Goal: Purchase product/service

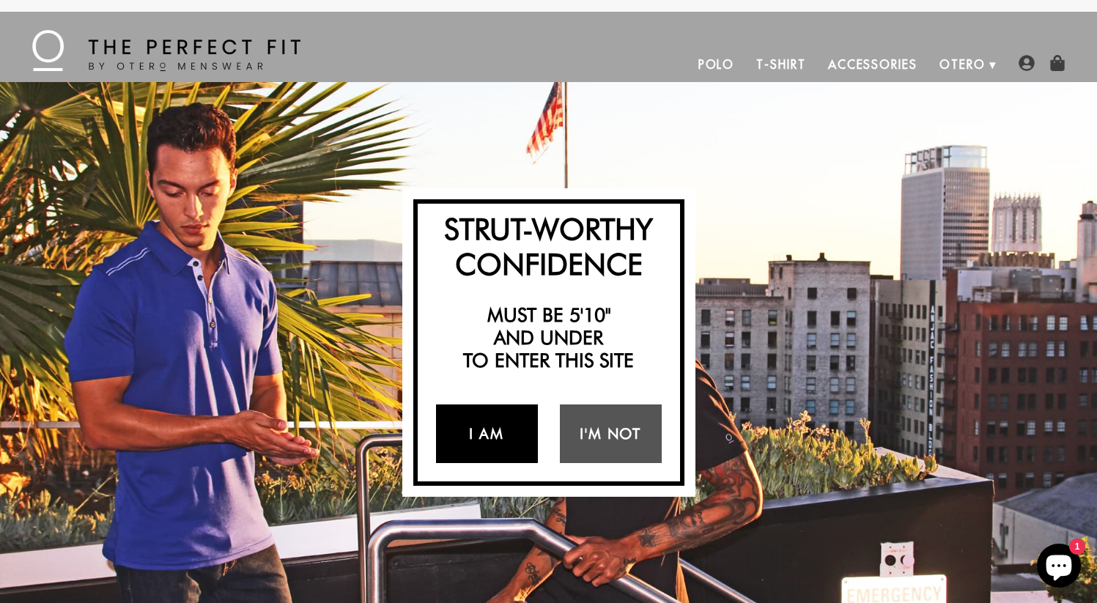
click at [495, 437] on link "I Am" at bounding box center [487, 433] width 102 height 59
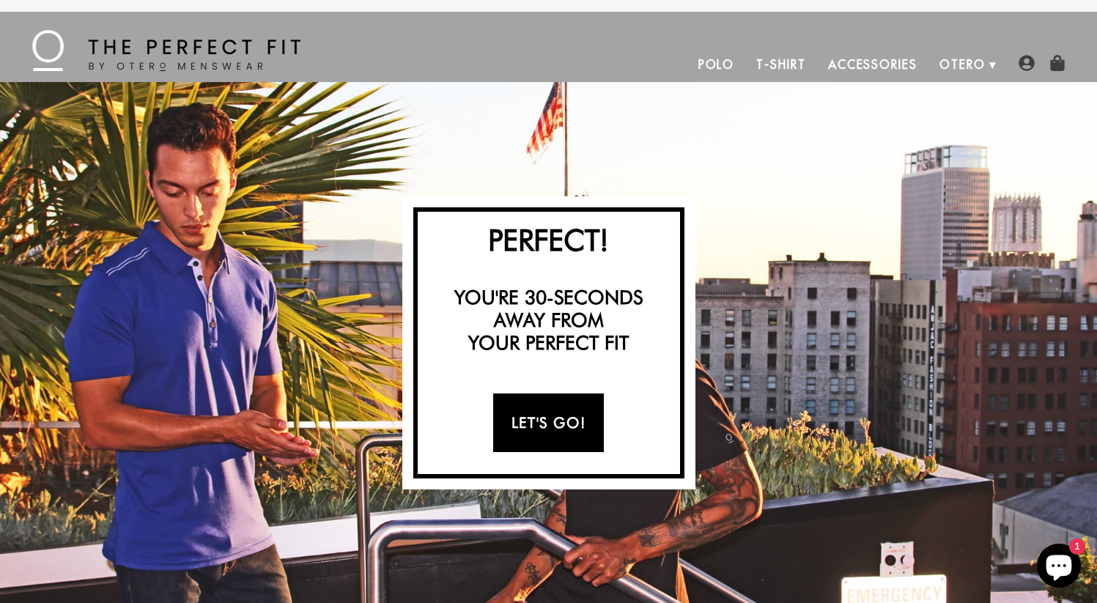
click at [508, 425] on link "Let's Go!" at bounding box center [548, 423] width 111 height 59
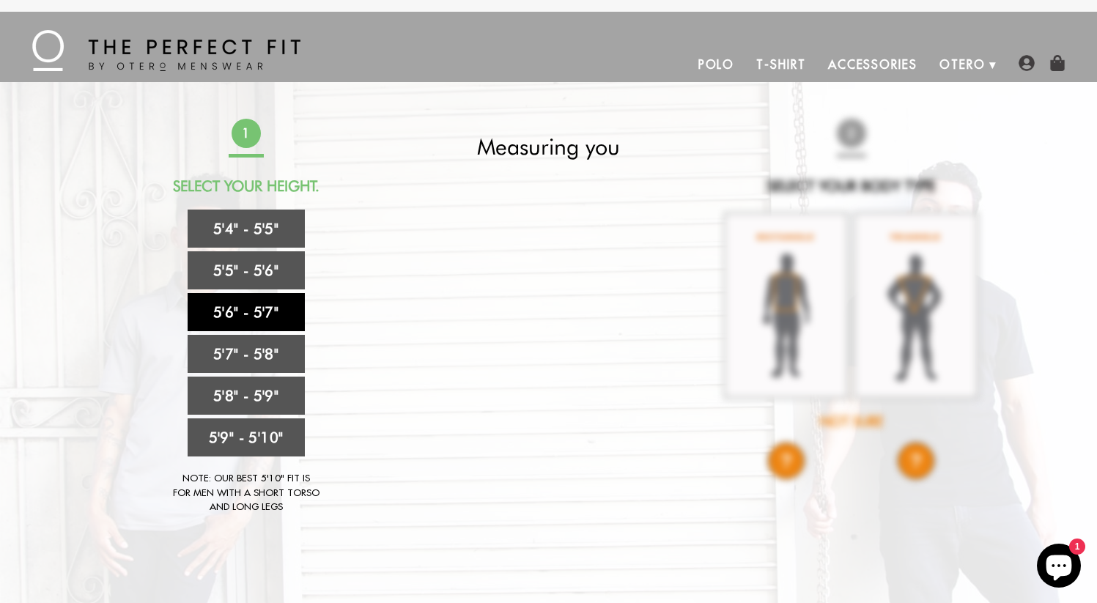
click at [238, 310] on link "5'6" - 5'7"" at bounding box center [246, 312] width 117 height 38
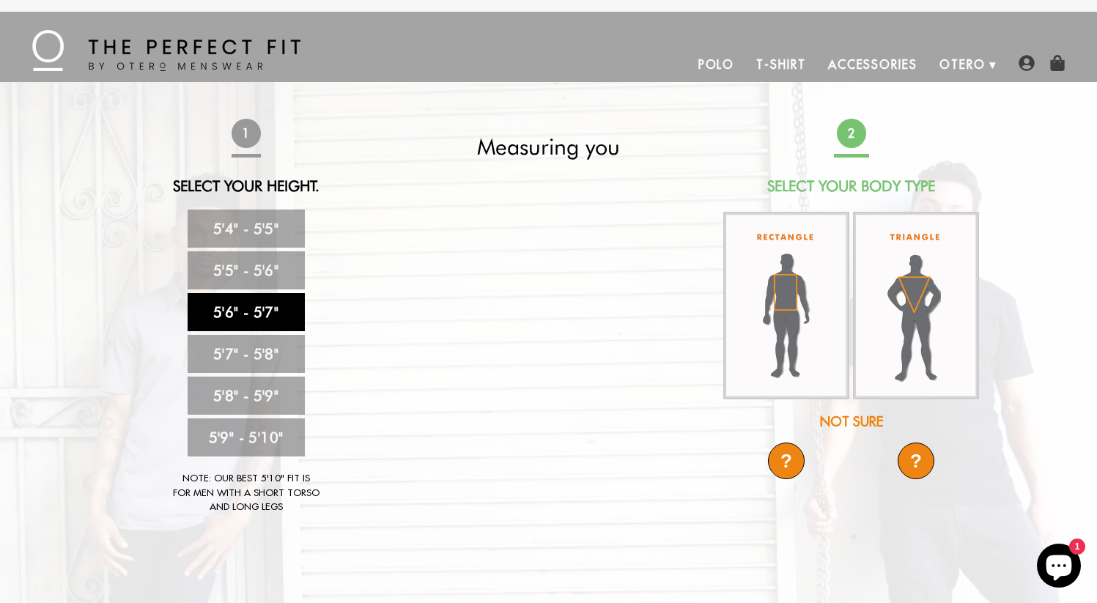
click at [267, 317] on link "5'6" - 5'7"" at bounding box center [246, 312] width 117 height 38
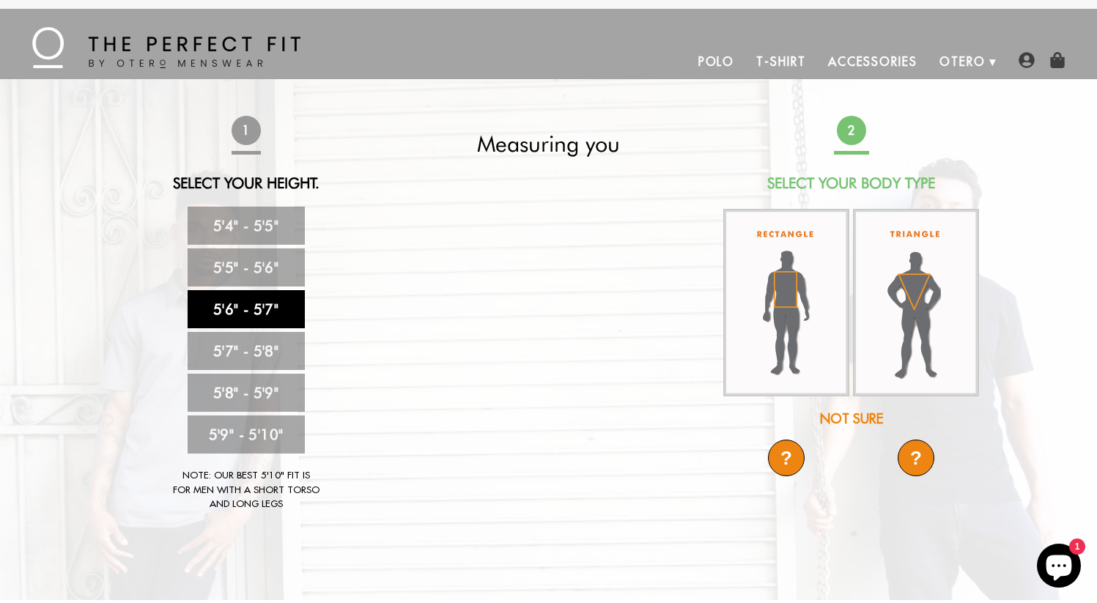
click at [851, 418] on div "Not Sure" at bounding box center [851, 419] width 259 height 20
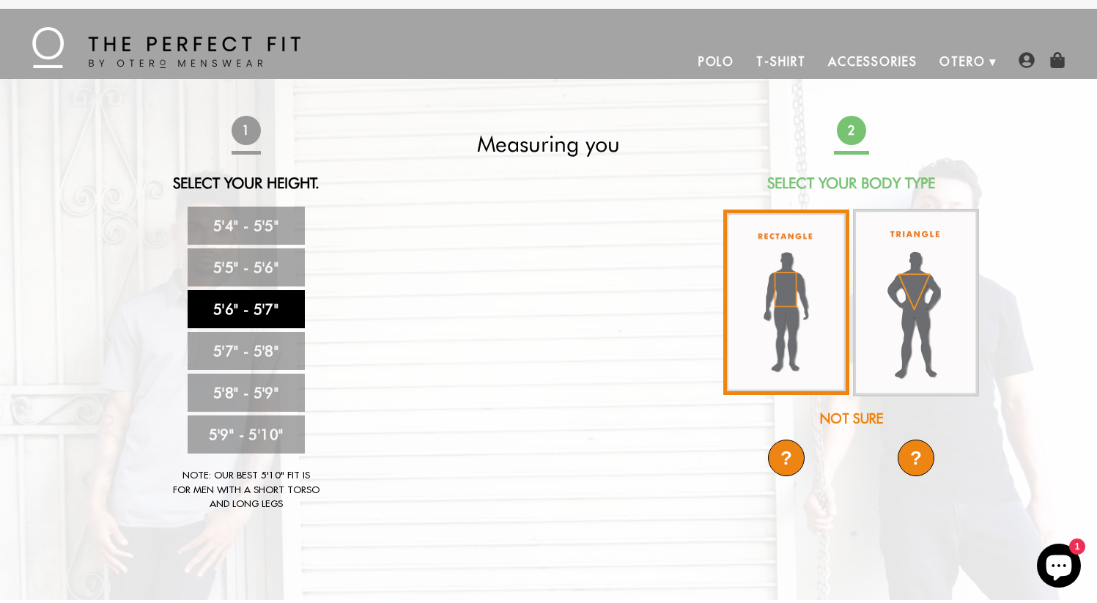
click at [781, 325] on img at bounding box center [786, 302] width 126 height 185
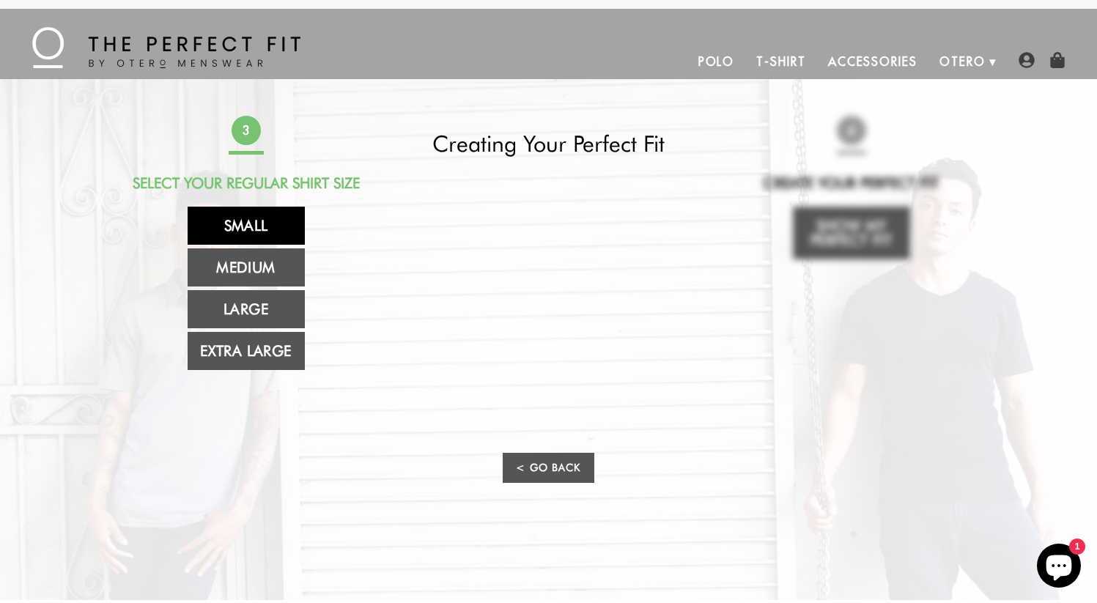
click at [275, 226] on link "Small" at bounding box center [246, 226] width 117 height 38
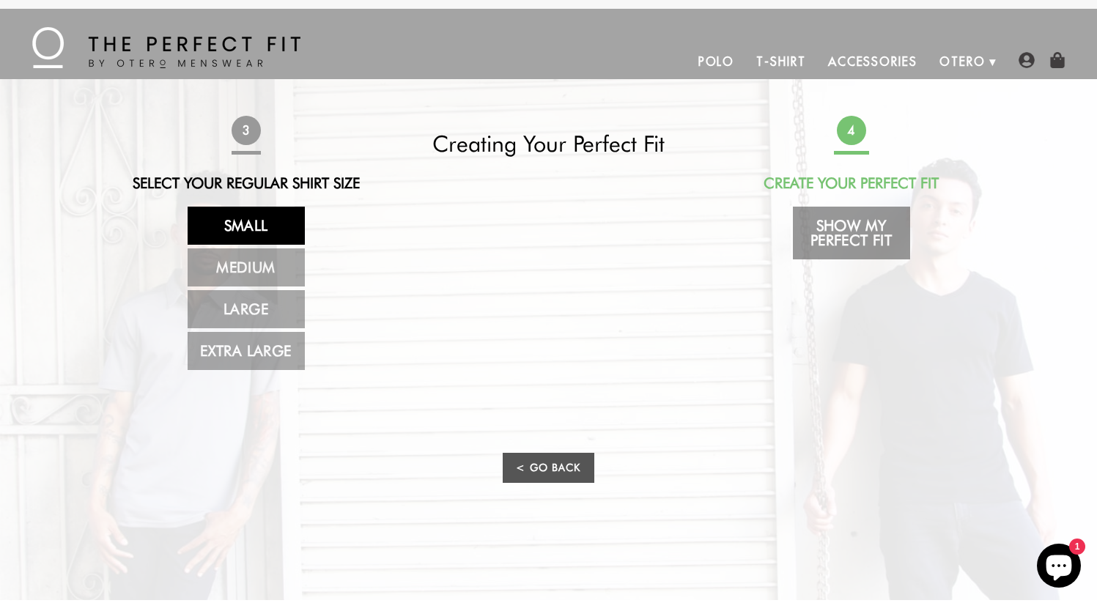
click at [875, 240] on link "Show My Perfect Fit" at bounding box center [851, 233] width 117 height 53
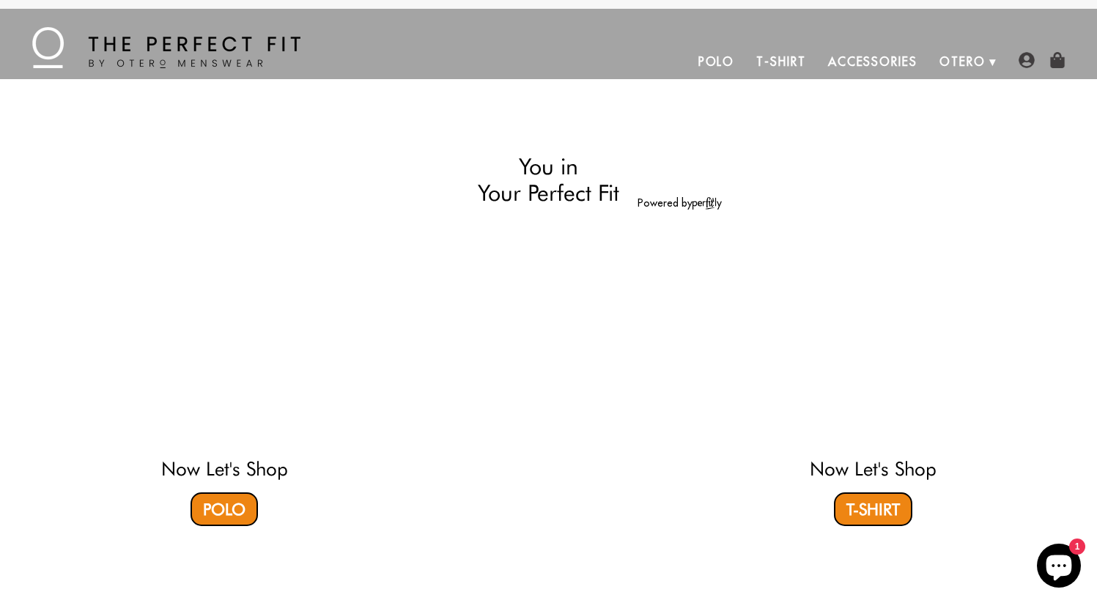
select select "56-57"
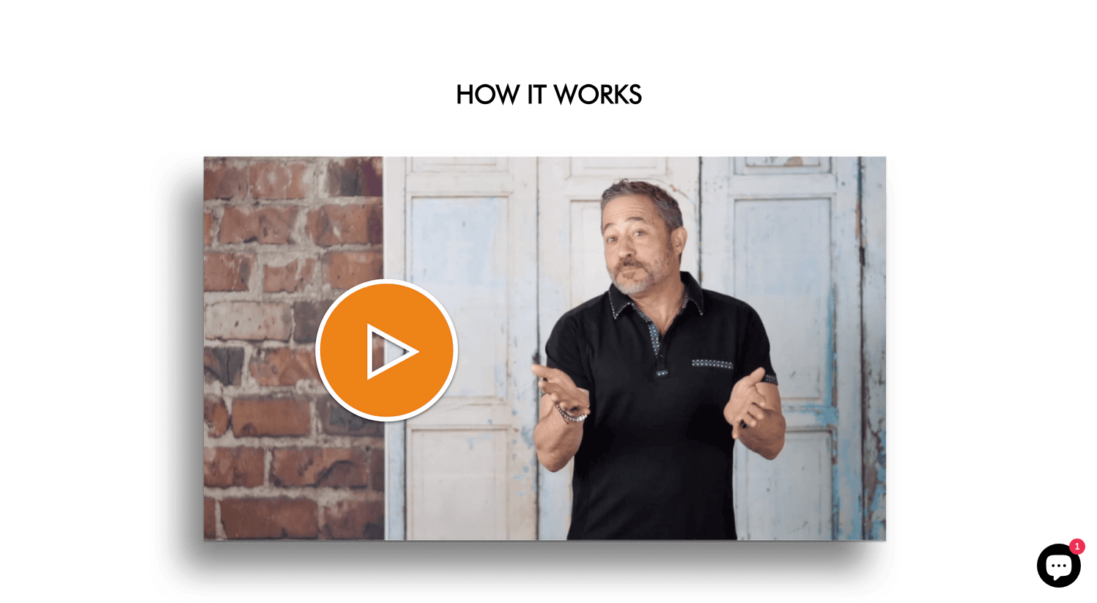
scroll to position [861, 0]
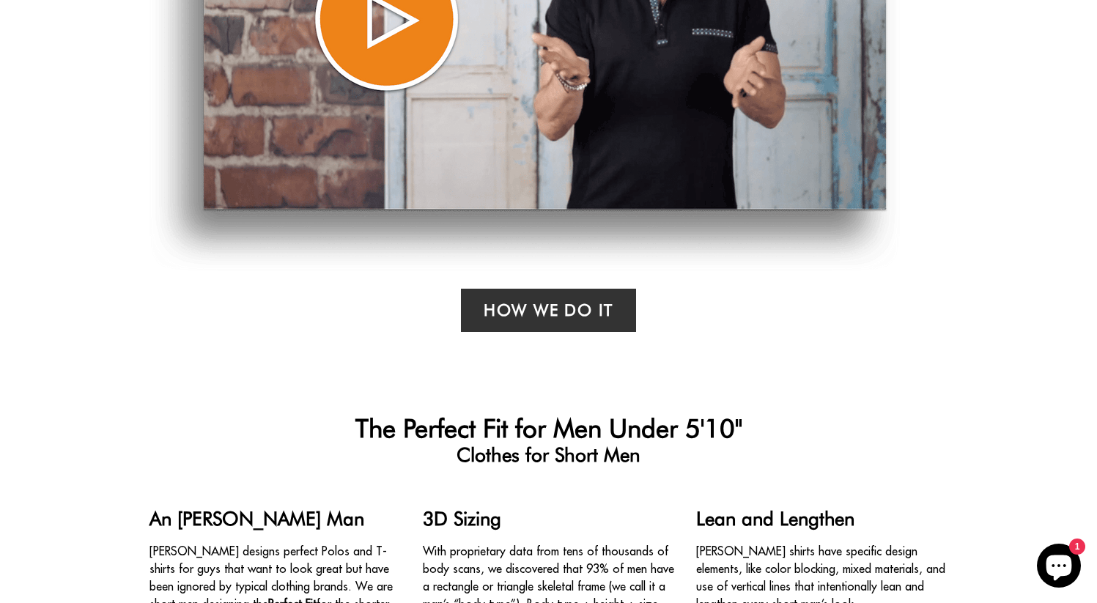
scroll to position [861, 0]
